Goal: Task Accomplishment & Management: Use online tool/utility

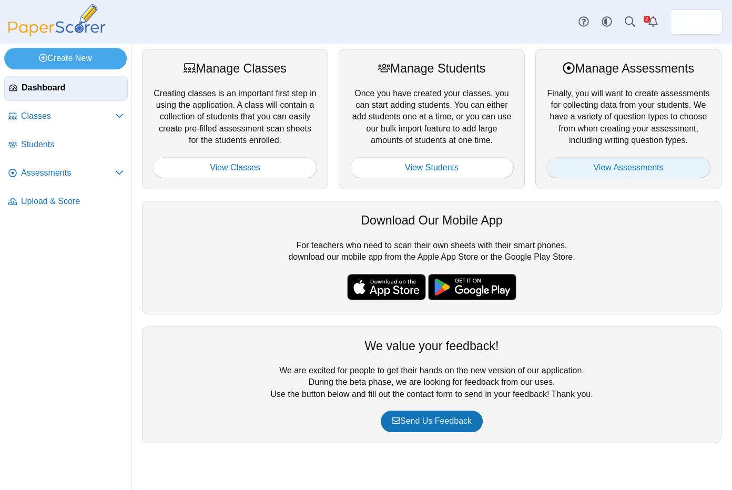
click at [588, 166] on link "View Assessments" at bounding box center [629, 167] width 164 height 21
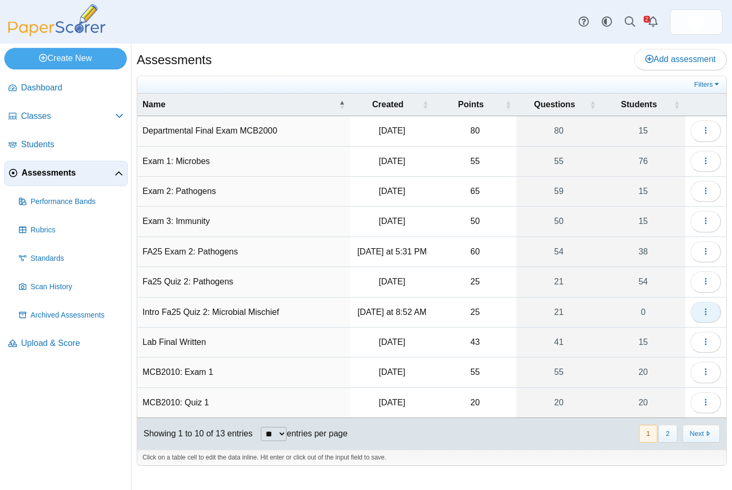
click at [708, 310] on icon "button" at bounding box center [706, 312] width 8 height 8
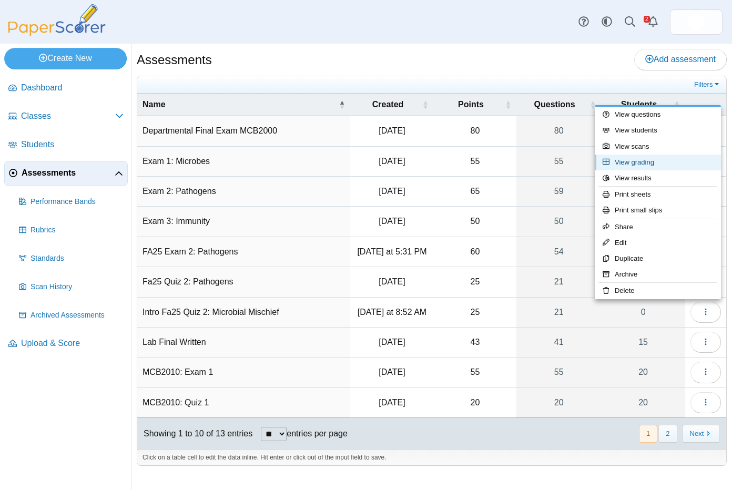
click at [663, 169] on link "View grading" at bounding box center [658, 163] width 126 height 16
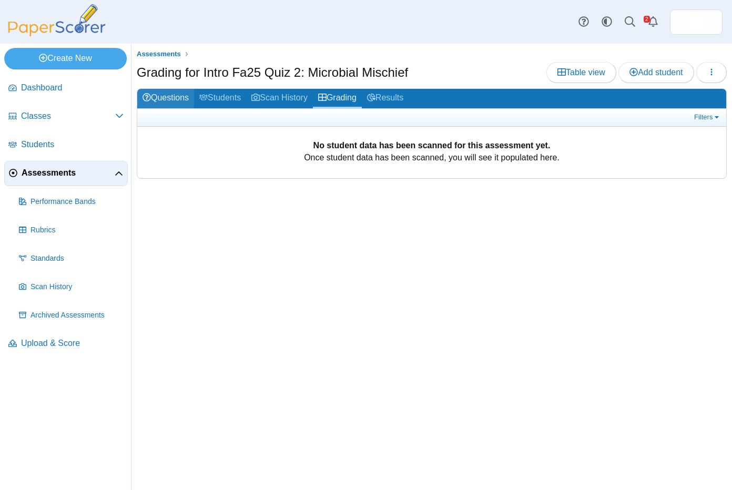
click at [143, 98] on icon at bounding box center [147, 97] width 8 height 8
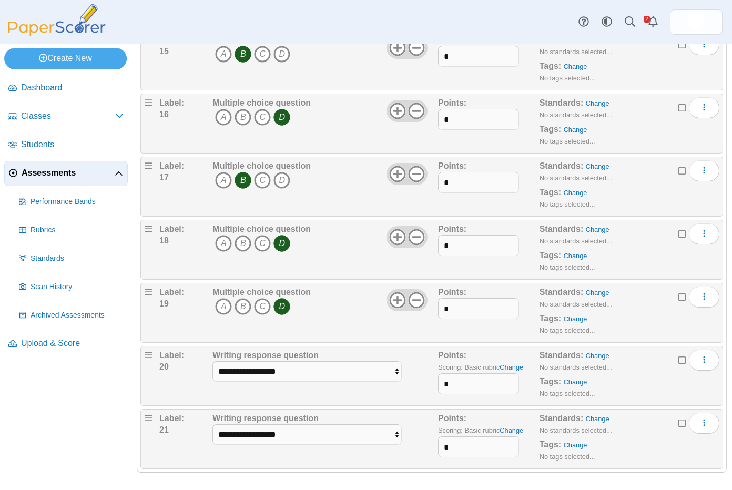
scroll to position [1000, 0]
